Goal: Task Accomplishment & Management: Use online tool/utility

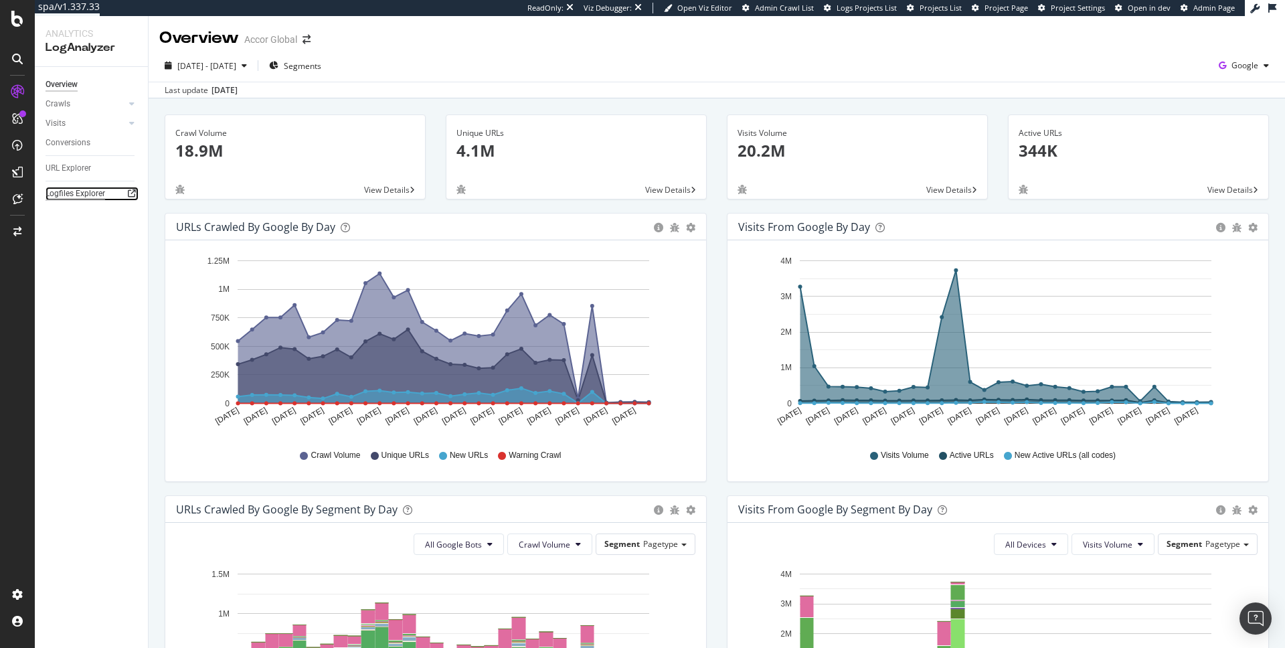
click at [91, 189] on div "Logfiles Explorer" at bounding box center [76, 194] width 60 height 14
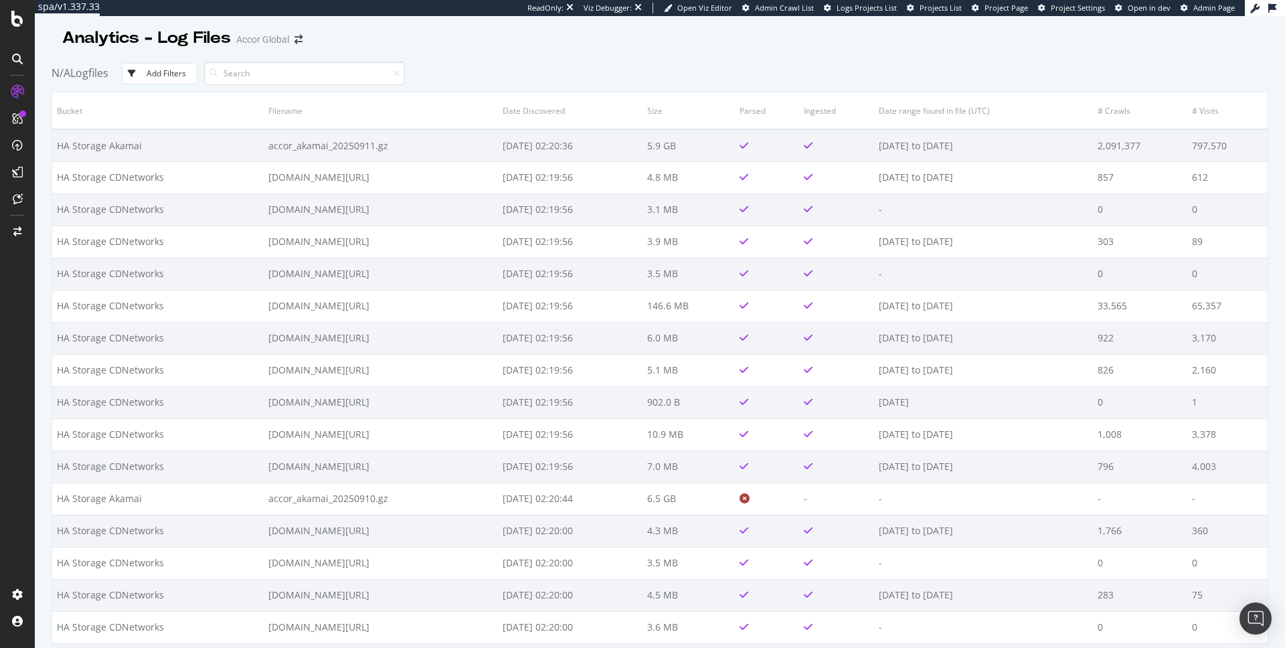
click at [145, 79] on div "Add Filters" at bounding box center [154, 74] width 64 height 12
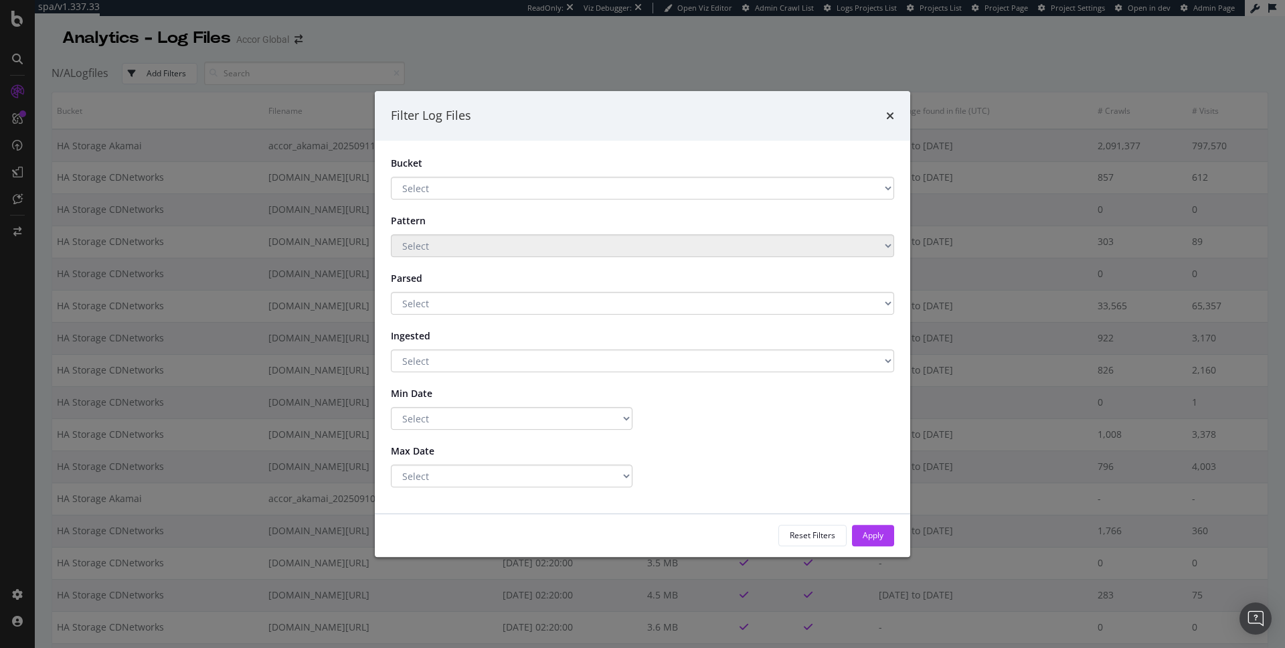
click at [452, 186] on select "Select HA Storage Fastly HA Storage CDNetworks HA Storage Akamai" at bounding box center [642, 188] width 503 height 23
select select "9b3e91d9-78de-4a98-bb16-d54d4328d978"
click at [391, 177] on select "Select HA Storage Fastly HA Storage CDNetworks HA Storage Akamai" at bounding box center [642, 188] width 503 height 23
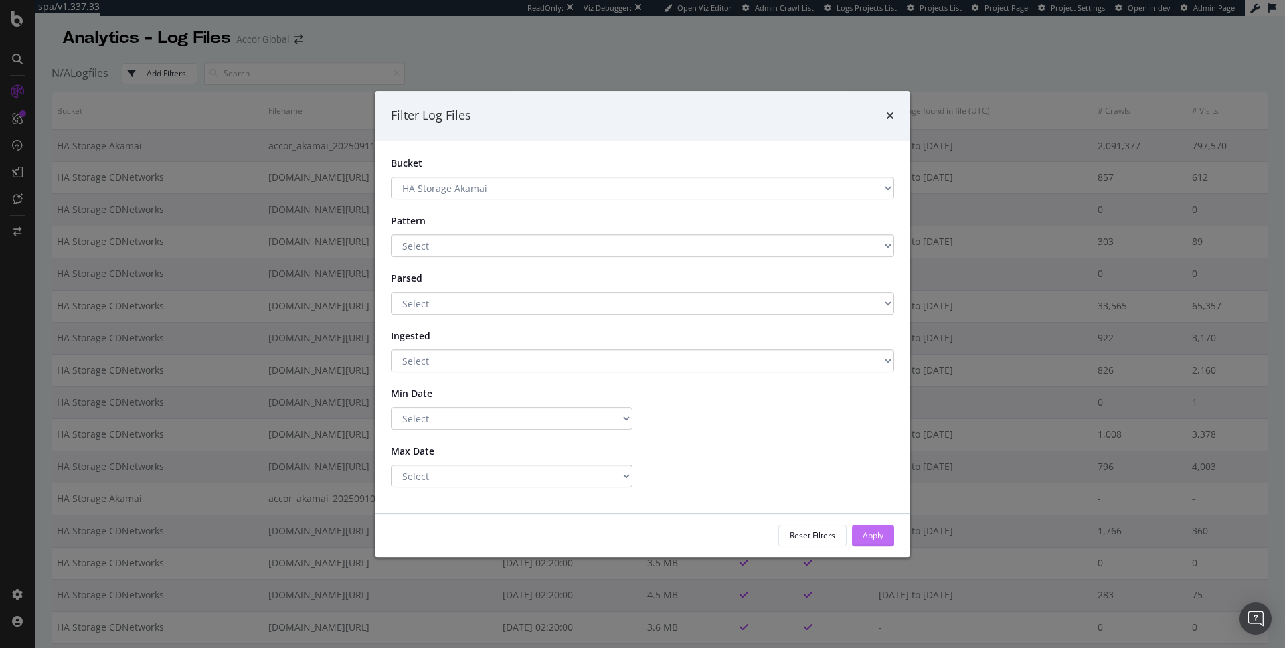
click at [871, 539] on div "Apply" at bounding box center [873, 534] width 21 height 11
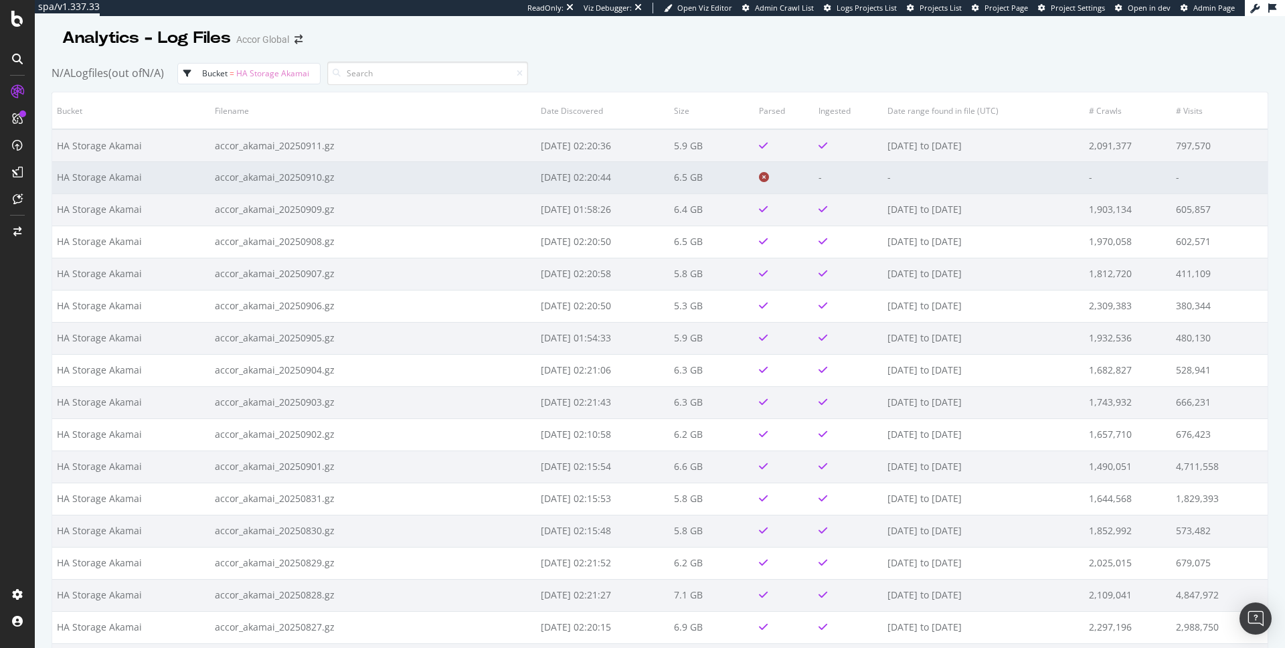
click at [444, 181] on td "accor_akamai_20250910.gz" at bounding box center [373, 177] width 327 height 32
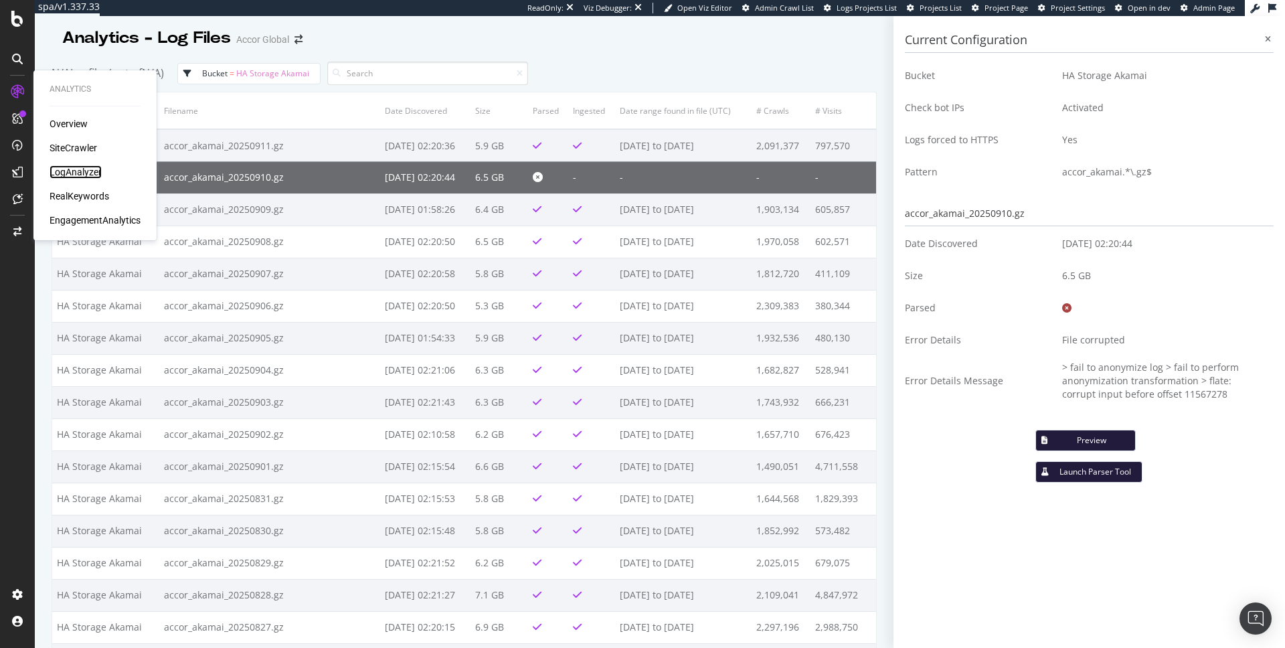
click at [64, 174] on div "LogAnalyzer" at bounding box center [76, 171] width 52 height 13
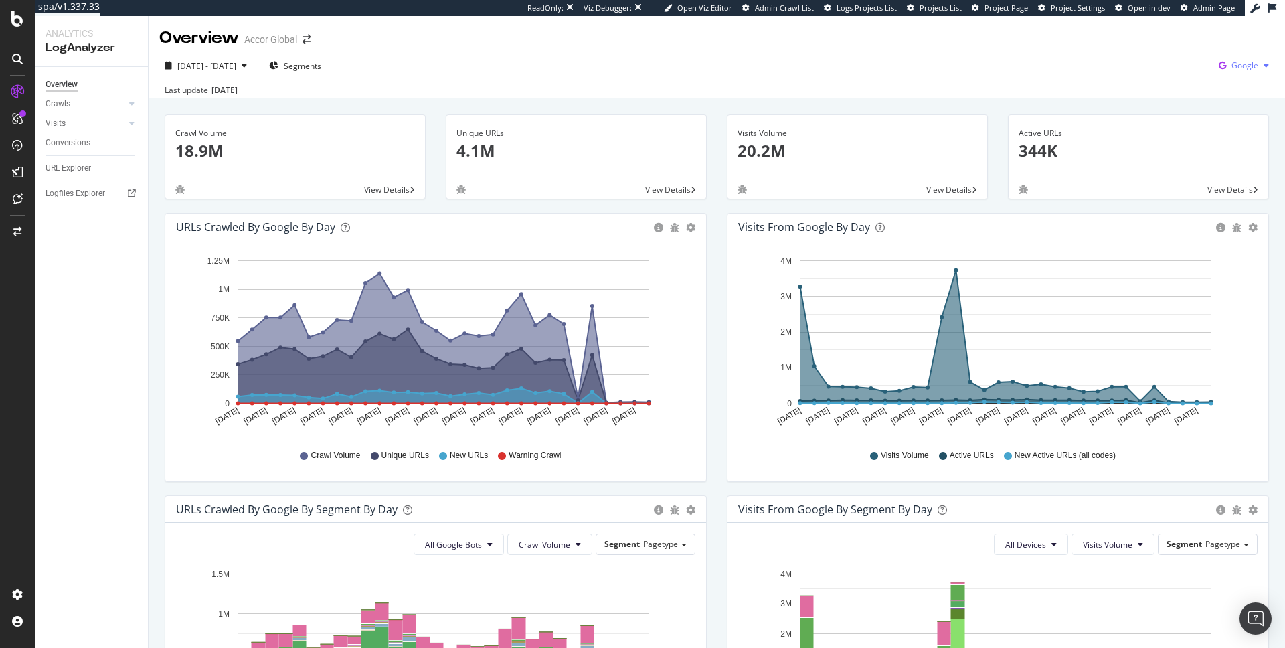
click at [1214, 64] on icon "button" at bounding box center [1223, 65] width 18 height 19
click at [1183, 98] on span "Other AI Bots" at bounding box center [1168, 103] width 50 height 12
